Goal: Task Accomplishment & Management: Manage account settings

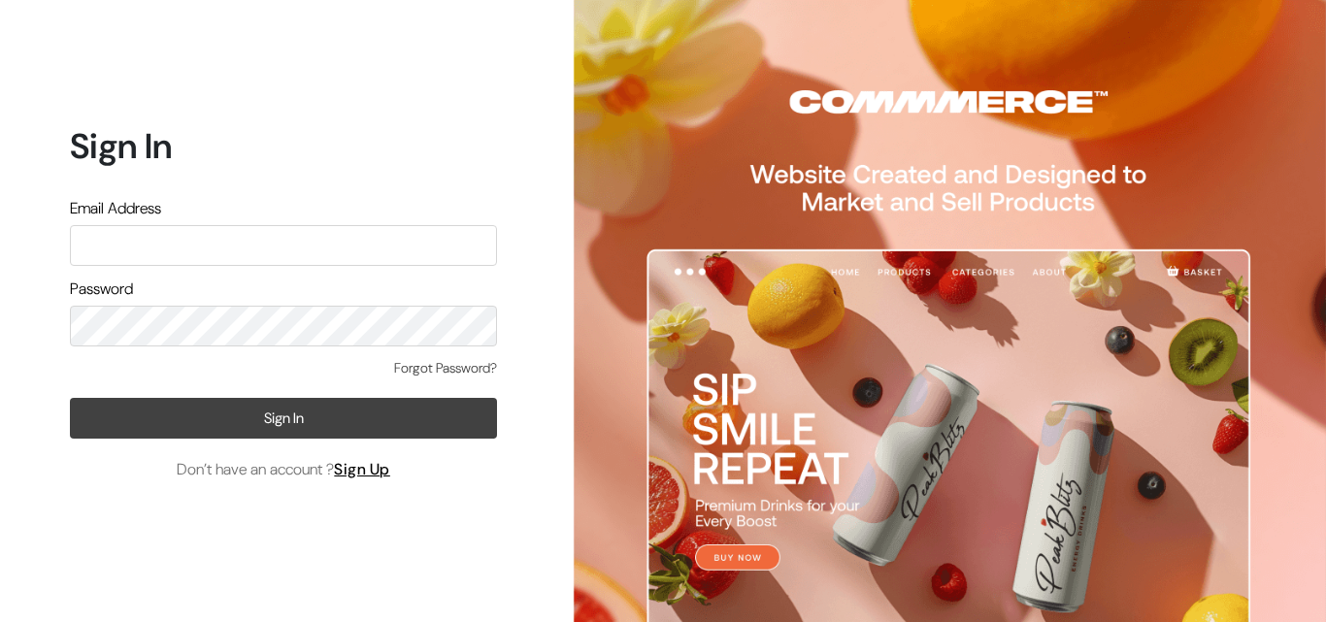
type input "uppadasarees999@gmail.com"
click at [288, 418] on button "Sign In" at bounding box center [283, 418] width 427 height 41
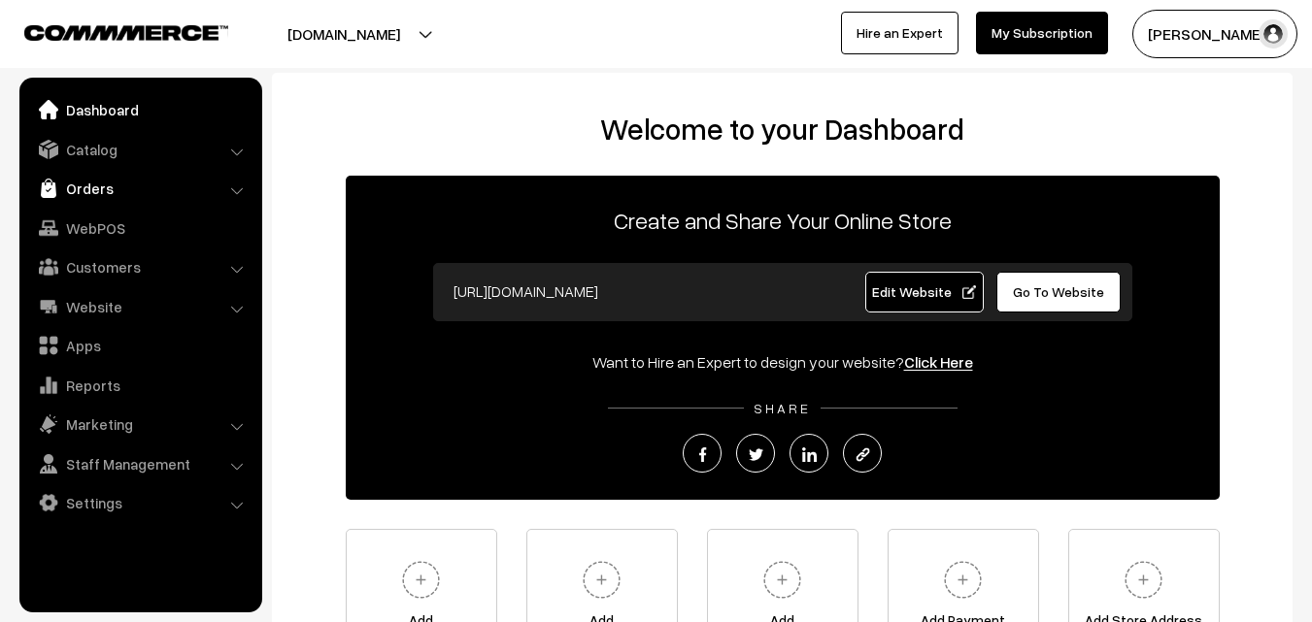
click at [76, 195] on link "Orders" at bounding box center [139, 188] width 231 height 35
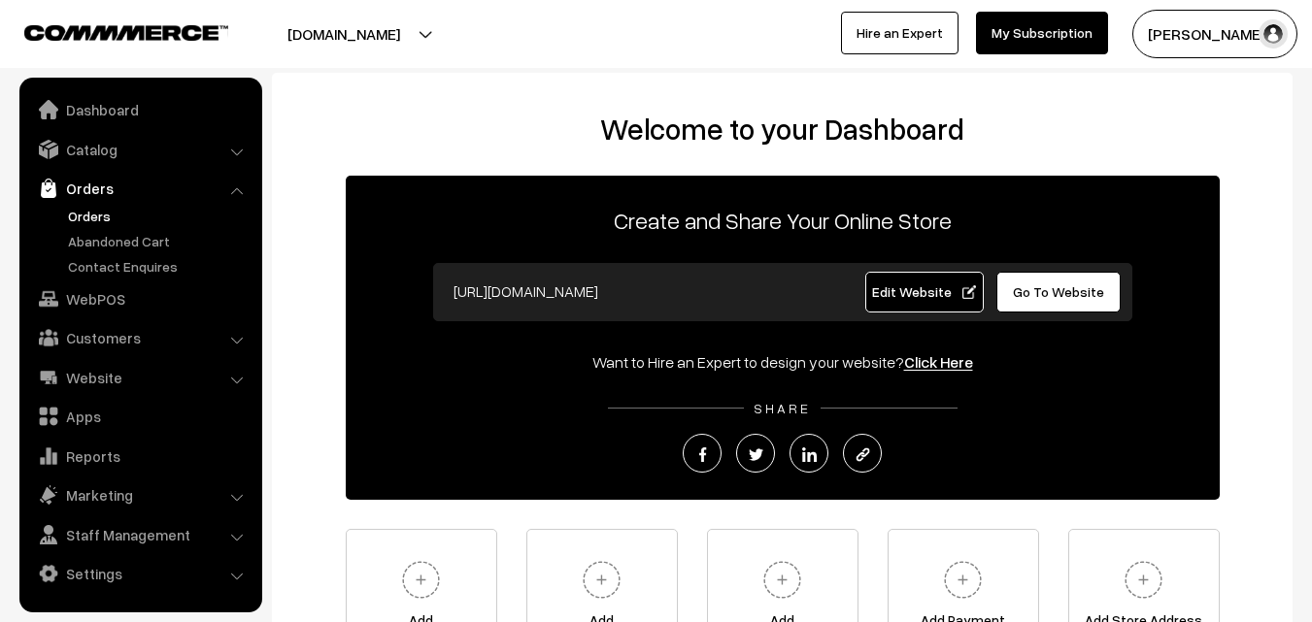
click at [86, 221] on link "Orders" at bounding box center [159, 216] width 192 height 20
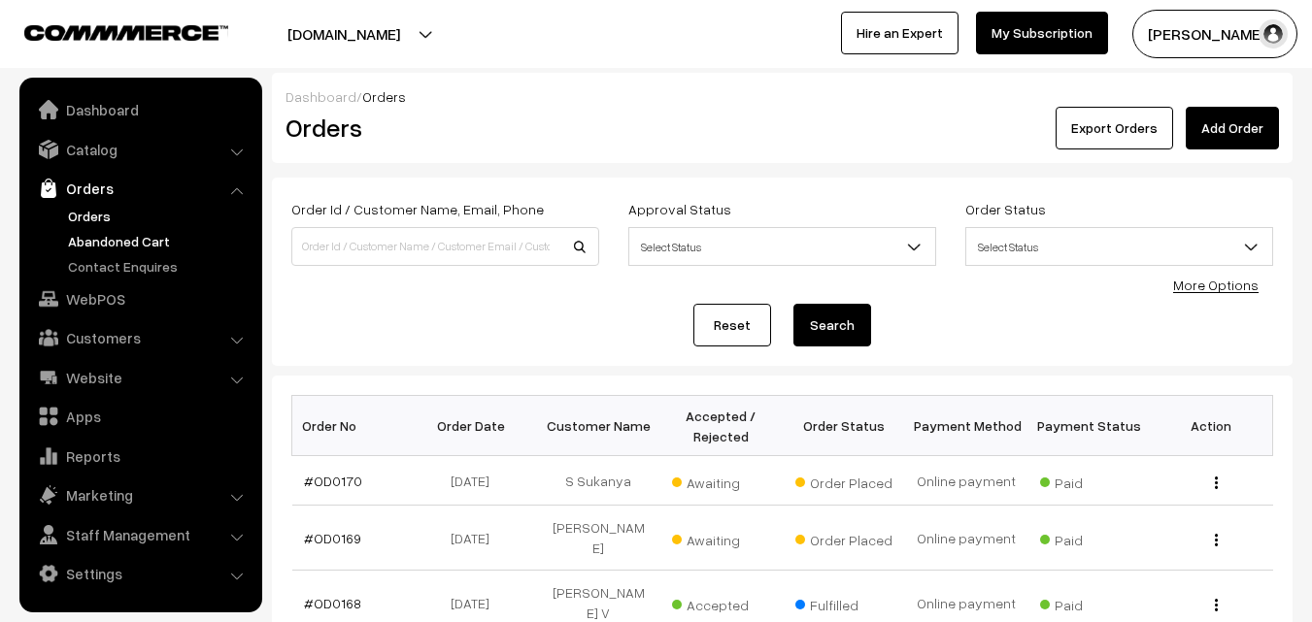
click at [103, 245] on link "Abandoned Cart" at bounding box center [159, 241] width 192 height 20
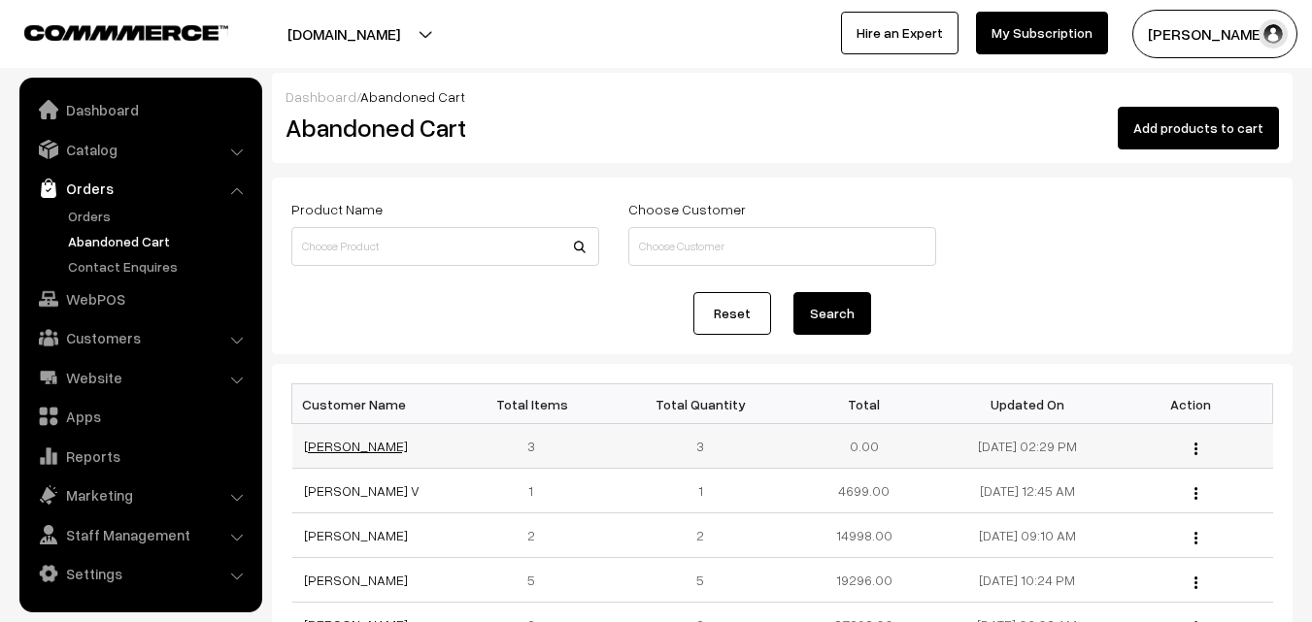
click at [348, 447] on link "[PERSON_NAME]" at bounding box center [356, 446] width 104 height 17
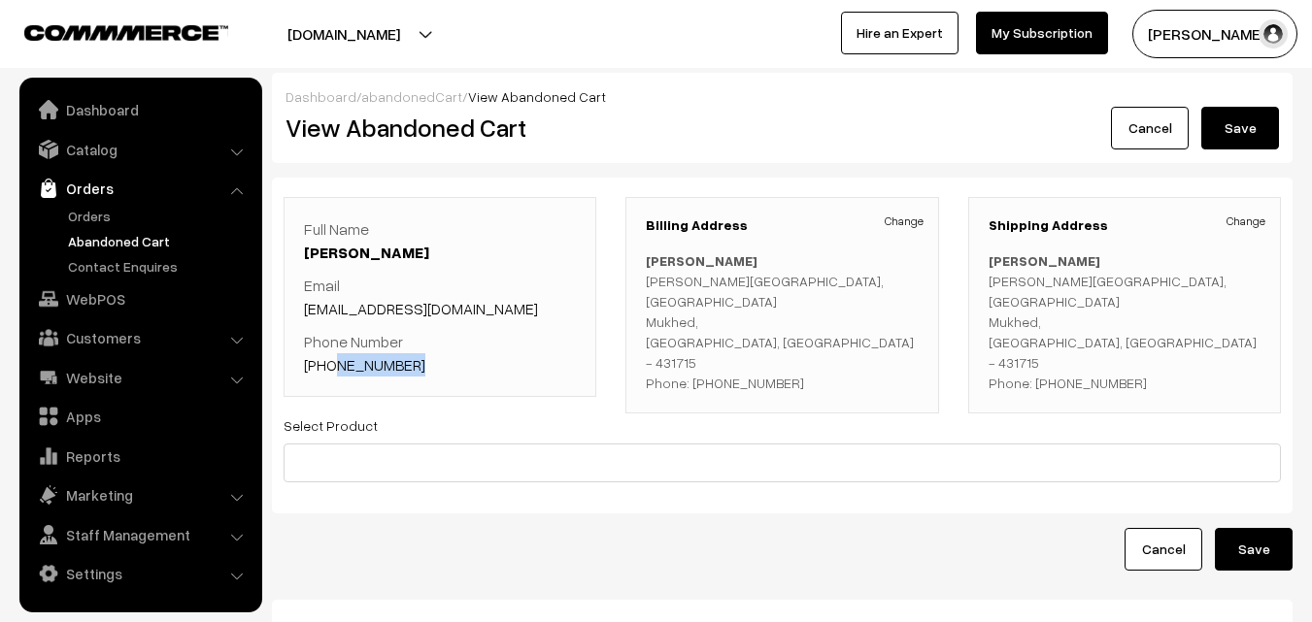
drag, startPoint x: 424, startPoint y: 370, endPoint x: 329, endPoint y: 363, distance: 95.4
click at [329, 363] on p "Phone Number [PHONE_NUMBER]" at bounding box center [440, 353] width 272 height 47
copy link "7058914035"
